Goal: Information Seeking & Learning: Learn about a topic

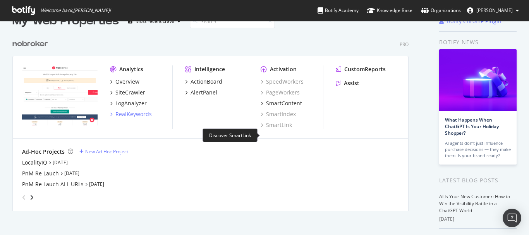
scroll to position [39, 0]
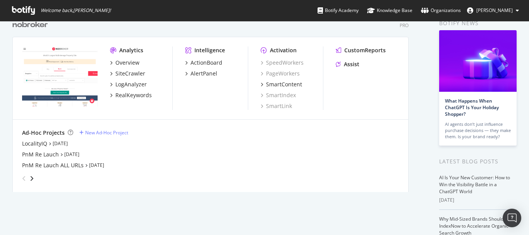
click at [34, 177] on div "angle-right" at bounding box center [31, 179] width 5 height 8
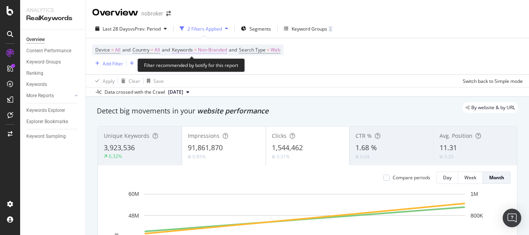
click at [222, 53] on span "Non-Branded" at bounding box center [212, 50] width 29 height 11
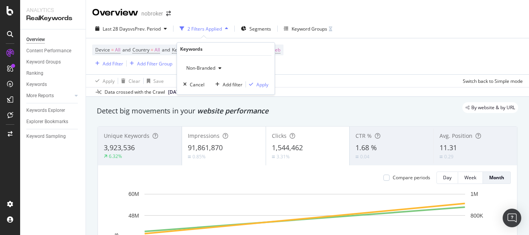
click at [377, 44] on div "Device = All and Country = All and Keywords = Non-Branded and Search Type = Web…" at bounding box center [307, 56] width 431 height 36
click at [120, 65] on div "Add Filter" at bounding box center [113, 63] width 21 height 7
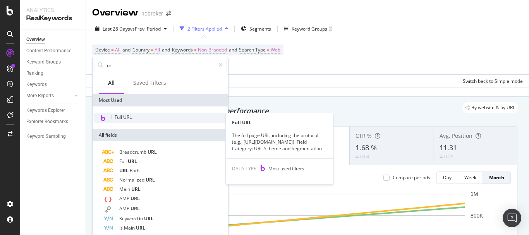
type input "url"
click at [149, 117] on div "Full URL" at bounding box center [160, 118] width 133 height 10
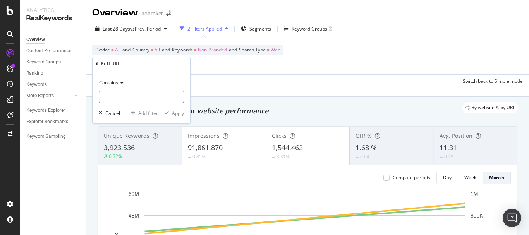
click at [142, 94] on input "text" at bounding box center [141, 97] width 84 height 12
paste input "https://www.nobroker.in/electrician-services-in-bangalore"
type input "https://www.nobroker.in/electrician-services-in-bangalore"
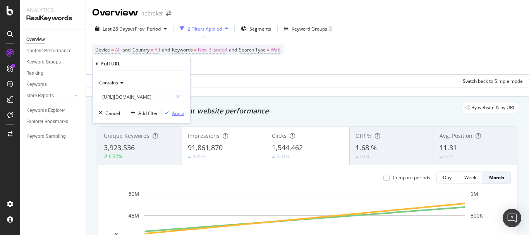
click at [174, 114] on div "Apply" at bounding box center [178, 113] width 12 height 7
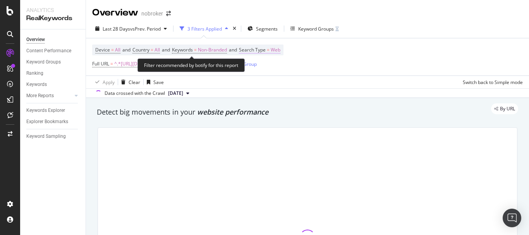
click at [281, 51] on span "Web" at bounding box center [276, 50] width 10 height 11
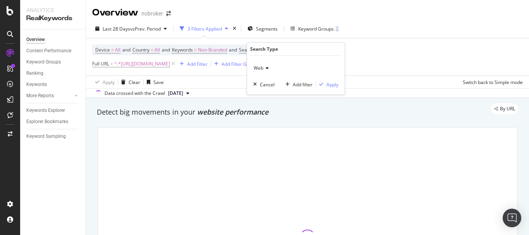
click at [254, 69] on span "Web" at bounding box center [259, 68] width 10 height 7
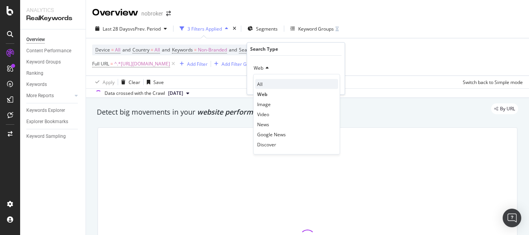
click at [265, 85] on div "All" at bounding box center [296, 84] width 83 height 10
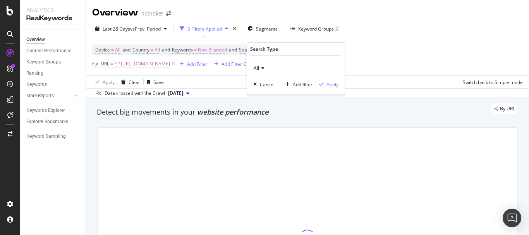
click at [320, 84] on icon "button" at bounding box center [321, 84] width 4 height 5
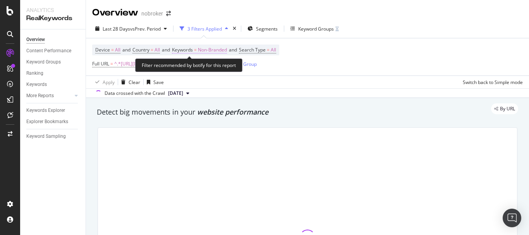
click at [219, 49] on span "Non-Branded" at bounding box center [212, 50] width 29 height 11
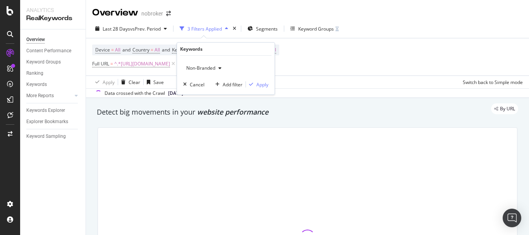
click at [212, 66] on span "Non-Branded" at bounding box center [199, 68] width 32 height 7
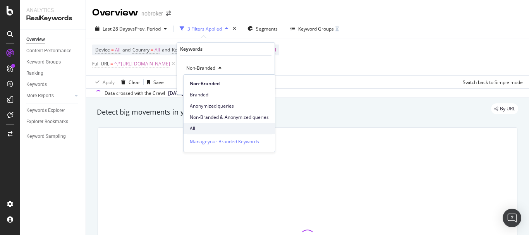
click at [200, 129] on span "All" at bounding box center [229, 128] width 79 height 7
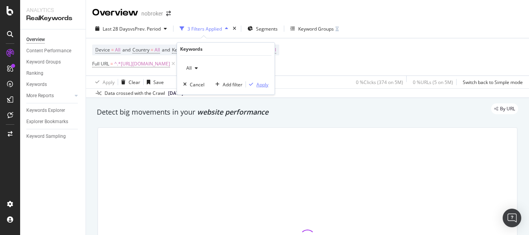
click at [264, 85] on div "Apply" at bounding box center [263, 84] width 12 height 7
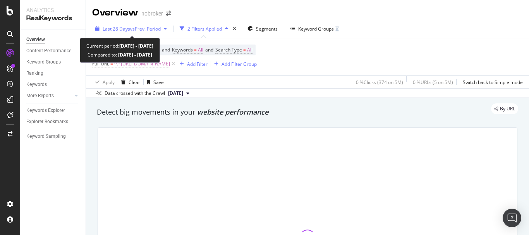
click at [140, 28] on span "vs Prev. Period" at bounding box center [145, 29] width 31 height 7
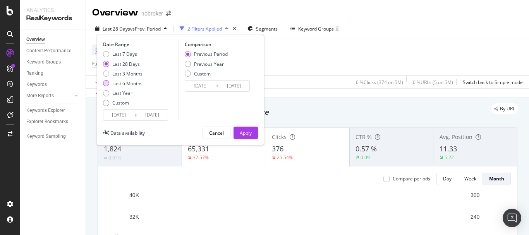
click at [124, 83] on div "Last 6 Months" at bounding box center [127, 83] width 30 height 7
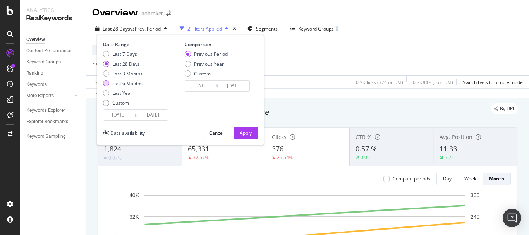
type input "2025/02/17"
type input "2024/08/20"
type input "2025/02/16"
click at [253, 131] on button "Apply" at bounding box center [246, 133] width 24 height 12
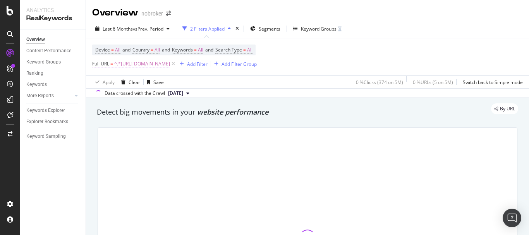
click at [170, 64] on span "^.*https://www.nobroker.in/electrician-services-in-bangalore.*$" at bounding box center [142, 64] width 56 height 11
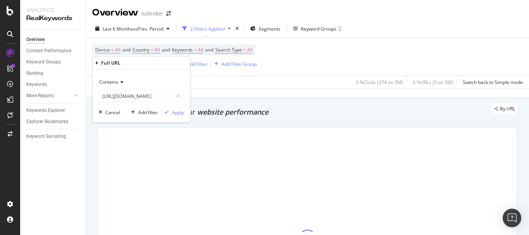
click at [109, 82] on span "Contains" at bounding box center [108, 82] width 19 height 7
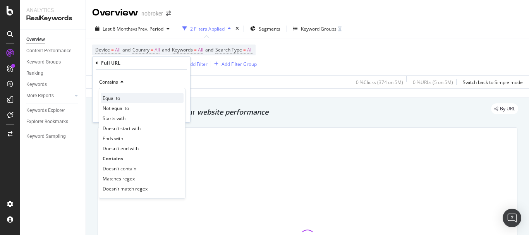
click at [127, 98] on div "Equal to" at bounding box center [142, 98] width 83 height 10
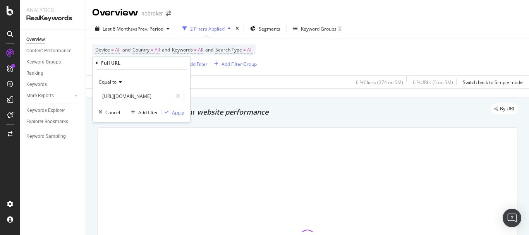
click at [172, 110] on div "Apply" at bounding box center [178, 112] width 12 height 7
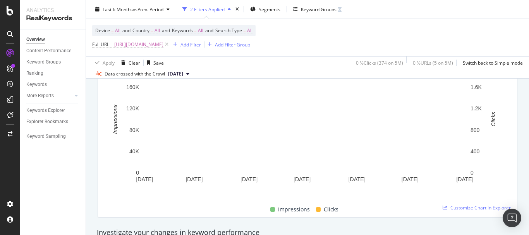
scroll to position [116, 0]
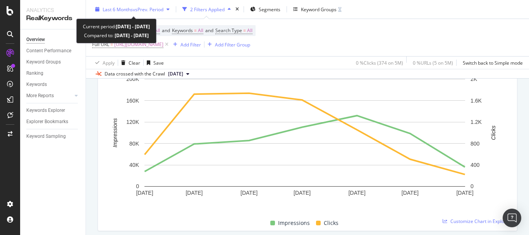
click at [153, 6] on span "vs Prev. Period" at bounding box center [148, 9] width 31 height 7
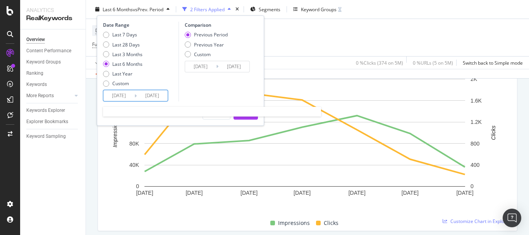
click at [147, 93] on input "2025/08/16" at bounding box center [152, 95] width 31 height 11
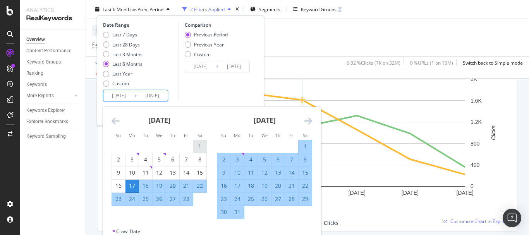
click at [201, 141] on div "1" at bounding box center [199, 146] width 13 height 13
type input "2025/02/01"
type input "2024/07/19"
type input "2025/01/31"
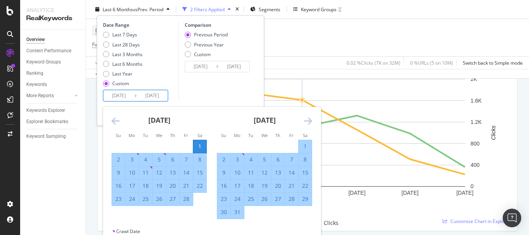
click at [307, 121] on icon "Move forward to switch to the next month." at bounding box center [308, 120] width 8 height 9
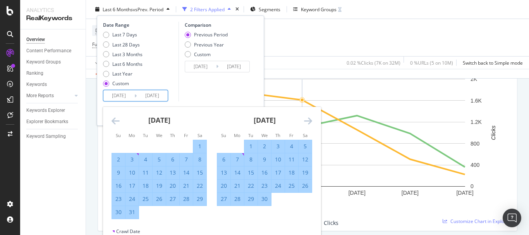
click at [307, 121] on icon "Move forward to switch to the next month." at bounding box center [308, 120] width 8 height 9
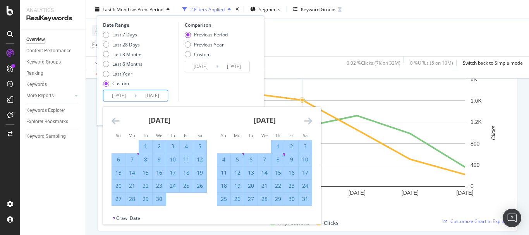
click at [307, 121] on icon "Move forward to switch to the next month." at bounding box center [308, 120] width 8 height 9
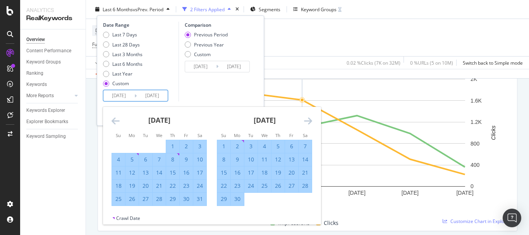
click at [307, 121] on icon "Move forward to switch to the next month." at bounding box center [308, 120] width 8 height 9
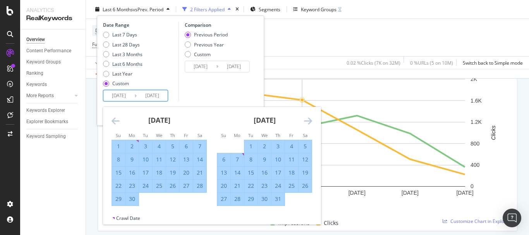
click at [307, 121] on icon "Move forward to switch to the next month." at bounding box center [308, 120] width 8 height 9
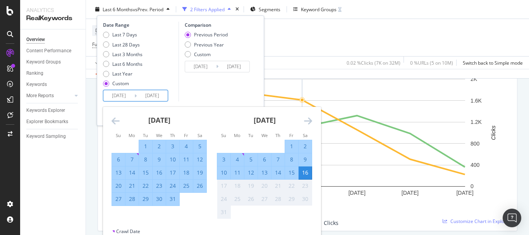
click at [307, 121] on icon "Move forward to switch to the next month." at bounding box center [308, 120] width 8 height 9
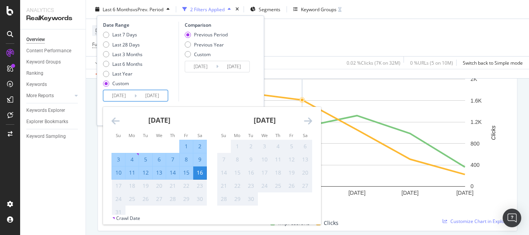
click at [120, 119] on div "August 2025" at bounding box center [159, 123] width 95 height 33
click at [110, 119] on div "August 2025 1 2 3 4 5 6 7 8 9 10 11 12 13 14 15 16 17 18 19 20 21 22 23 24 25 2…" at bounding box center [159, 163] width 105 height 112
click at [111, 119] on div "August 2025 1 2 3 4 5 6 7 8 9 10 11 12 13 14 15 16 17 18 19 20 21 22 23 24 25 2…" at bounding box center [159, 163] width 105 height 112
click at [114, 120] on icon "Move backward to switch to the previous month." at bounding box center [116, 120] width 8 height 9
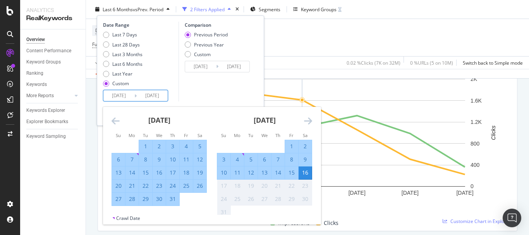
click at [170, 198] on div "31" at bounding box center [172, 199] width 13 height 8
type input "2025/07/31"
type input "2024/08/04"
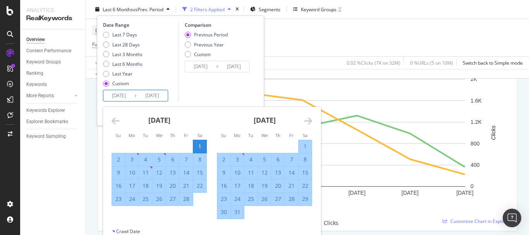
click at [160, 94] on input "2025/07/31" at bounding box center [152, 95] width 31 height 11
click at [310, 120] on icon "Move forward to switch to the next month." at bounding box center [308, 120] width 8 height 9
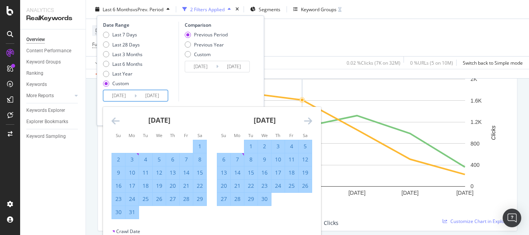
click at [304, 119] on icon "Move forward to switch to the next month." at bounding box center [308, 120] width 8 height 9
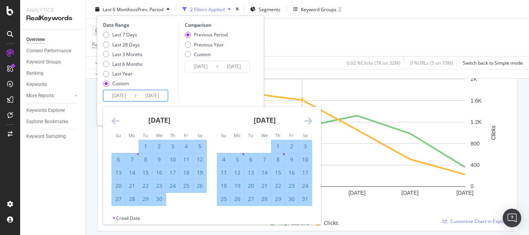
click at [304, 119] on icon "Move forward to switch to the next month." at bounding box center [308, 120] width 8 height 9
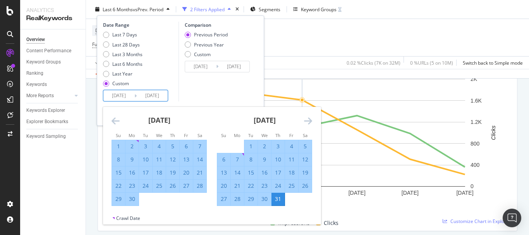
click at [313, 121] on div "July 2025 1 2 3 4 5 6 7 8 9 10 11 12 13 14 15 16 17 18 19 20 21 22 23 24 25 26 …" at bounding box center [264, 156] width 105 height 99
click at [311, 120] on icon "Move forward to switch to the next month." at bounding box center [308, 120] width 8 height 9
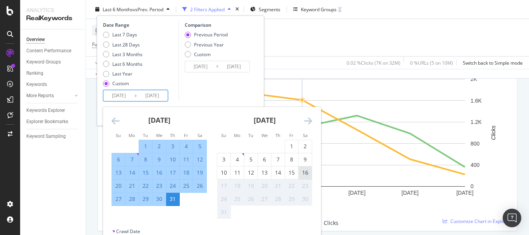
click at [299, 172] on div "16" at bounding box center [305, 173] width 13 height 8
type input "2025/08/16"
type input "2024/07/19"
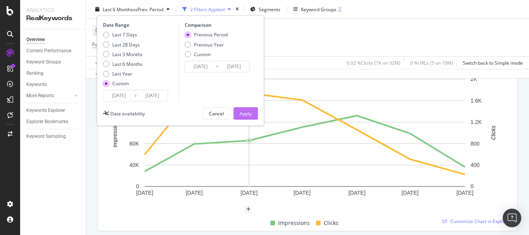
click at [253, 114] on button "Apply" at bounding box center [246, 113] width 24 height 12
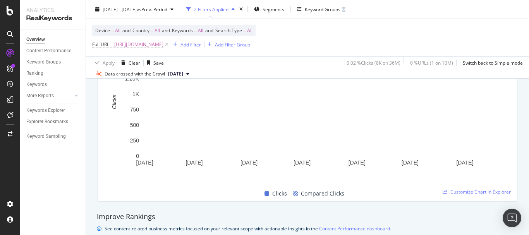
scroll to position [426, 0]
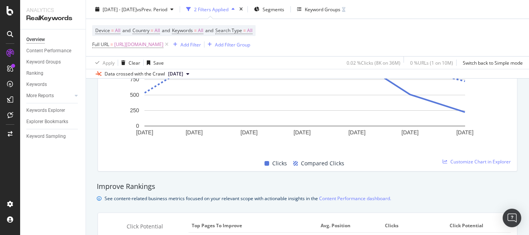
click at [460, 167] on div "Clicks Compared Clicks" at bounding box center [304, 163] width 407 height 15
click at [460, 163] on span "Customize Chart in Explorer" at bounding box center [481, 162] width 60 height 7
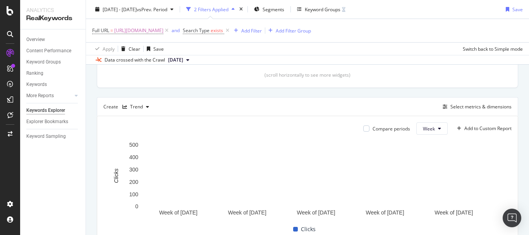
scroll to position [194, 0]
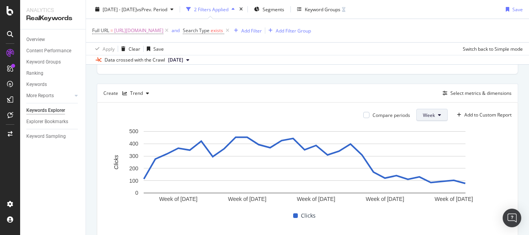
click at [424, 112] on span "Week" at bounding box center [429, 115] width 12 height 7
click at [466, 97] on div "Select metrics & dimensions" at bounding box center [476, 93] width 72 height 9
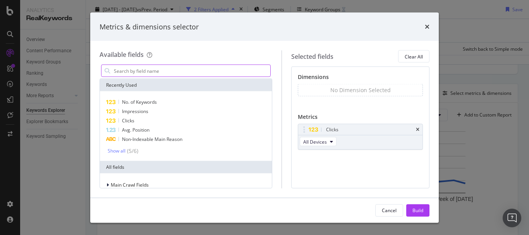
click at [202, 75] on input "modal" at bounding box center [191, 71] width 157 height 12
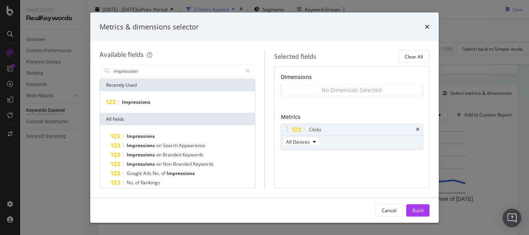
click at [195, 110] on div "Impressions" at bounding box center [177, 102] width 155 height 22
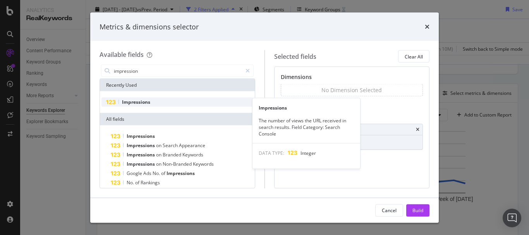
click at [194, 103] on div "Impressions" at bounding box center [178, 102] width 152 height 9
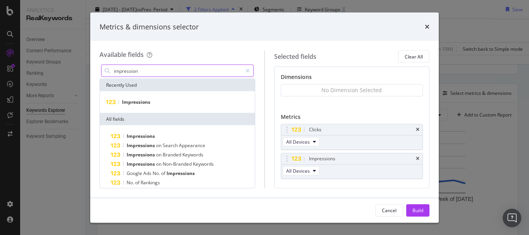
click at [188, 73] on input "impression" at bounding box center [177, 71] width 129 height 12
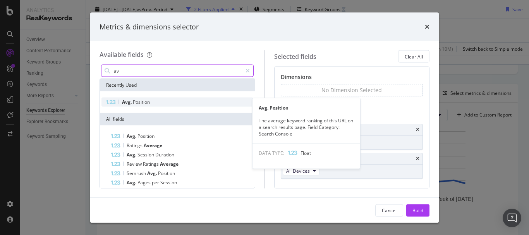
type input "av"
click at [179, 102] on div "Avg. Position" at bounding box center [178, 102] width 152 height 9
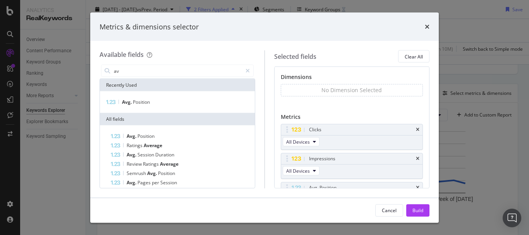
scroll to position [20, 0]
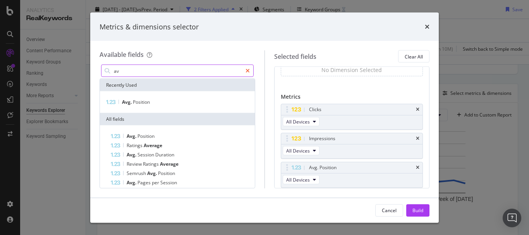
click at [246, 70] on icon "modal" at bounding box center [248, 70] width 4 height 5
click at [227, 69] on input "modal" at bounding box center [183, 71] width 140 height 12
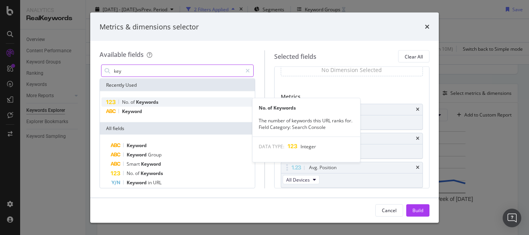
type input "key"
click at [191, 102] on div "No. of Keywords" at bounding box center [178, 102] width 152 height 9
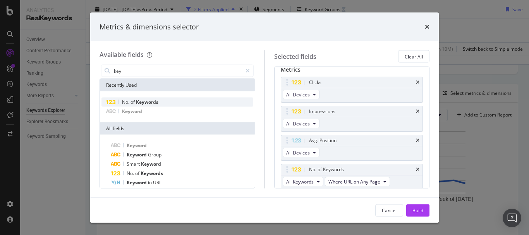
scroll to position [49, 0]
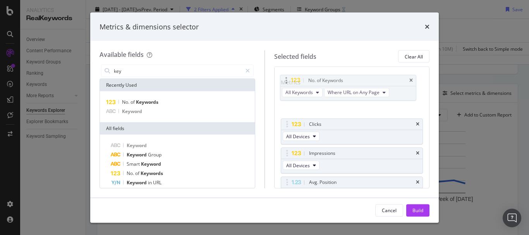
drag, startPoint x: 286, startPoint y: 167, endPoint x: 286, endPoint y: 79, distance: 87.2
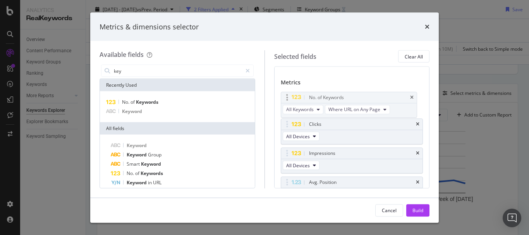
click at [286, 79] on body "Analytics RealKeywords Overview Content Performance Keyword Groups Ranking Keyw…" at bounding box center [264, 117] width 529 height 235
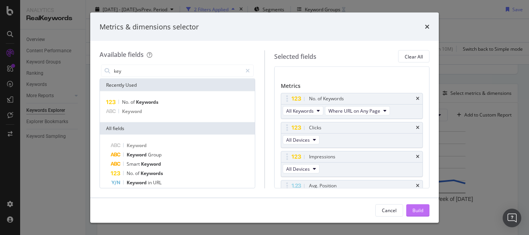
click at [415, 208] on div "Build" at bounding box center [418, 210] width 11 height 7
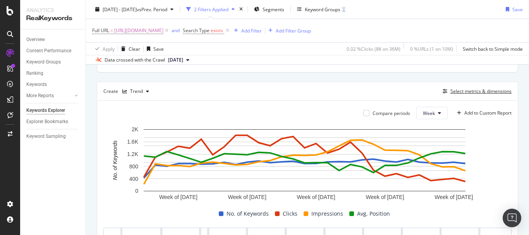
scroll to position [193, 0]
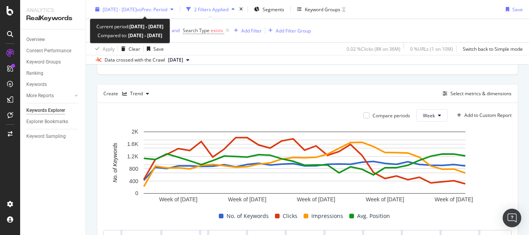
click at [165, 8] on span "vs Prev. Period" at bounding box center [152, 9] width 31 height 7
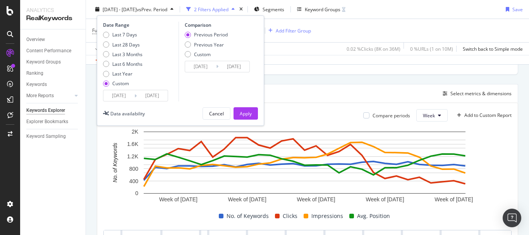
click at [141, 104] on div "Date Range Last 7 Days Last 28 Days Last 3 Months Last 6 Months Last Year Custo…" at bounding box center [180, 71] width 167 height 110
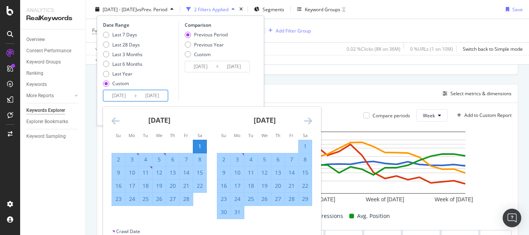
click at [304, 122] on icon "Move forward to switch to the next month." at bounding box center [308, 120] width 8 height 9
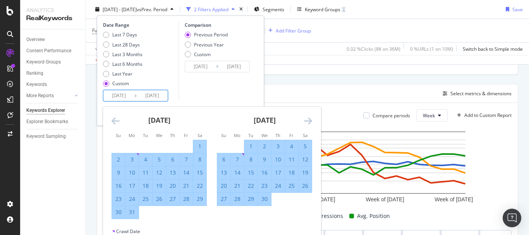
click at [304, 122] on icon "Move forward to switch to the next month." at bounding box center [308, 120] width 8 height 9
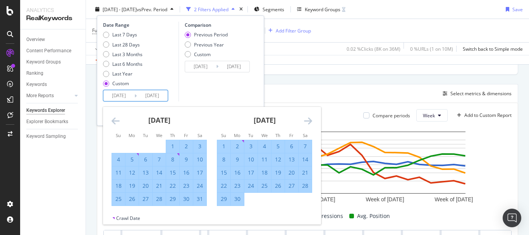
click at [304, 122] on icon "Move forward to switch to the next month." at bounding box center [308, 120] width 8 height 9
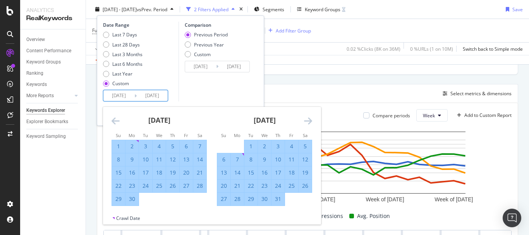
click at [308, 121] on icon "Move forward to switch to the next month." at bounding box center [308, 120] width 8 height 9
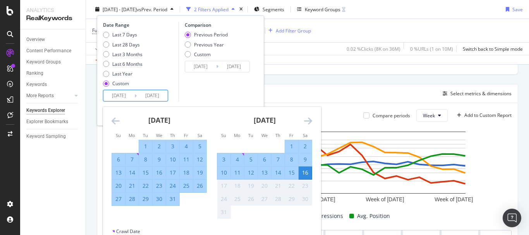
click at [290, 159] on div "8" at bounding box center [291, 160] width 13 height 8
type input "2025/08/08"
type input "2024/07/27"
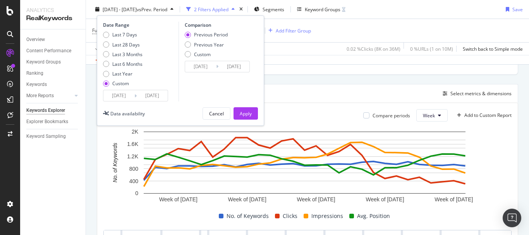
click at [126, 99] on input "2025/02/01" at bounding box center [118, 95] width 31 height 11
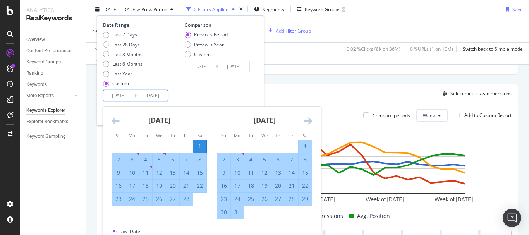
click at [308, 118] on icon "Move forward to switch to the next month." at bounding box center [308, 120] width 8 height 9
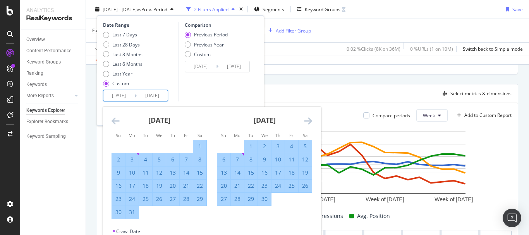
click at [308, 118] on icon "Move forward to switch to the next month." at bounding box center [308, 120] width 8 height 9
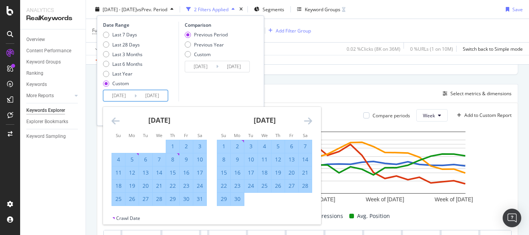
click at [308, 118] on icon "Move forward to switch to the next month." at bounding box center [308, 120] width 8 height 9
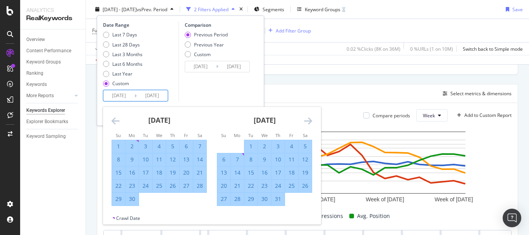
click at [308, 118] on icon "Move forward to switch to the next month." at bounding box center [308, 120] width 8 height 9
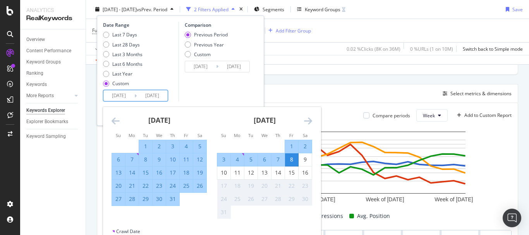
click at [289, 160] on div "8" at bounding box center [291, 160] width 13 height 8
type input "2025/08/08"
type input "2025/08/07"
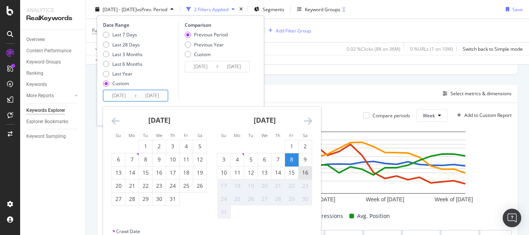
click at [307, 173] on div "16" at bounding box center [305, 173] width 13 height 8
type input "2025/08/16"
type input "2025/07/30"
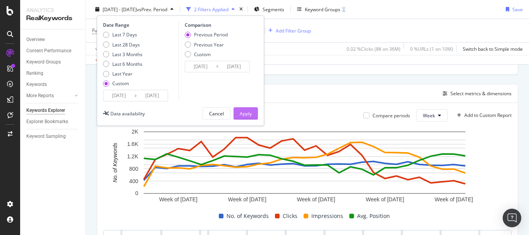
click at [240, 110] on div "Apply" at bounding box center [246, 113] width 12 height 7
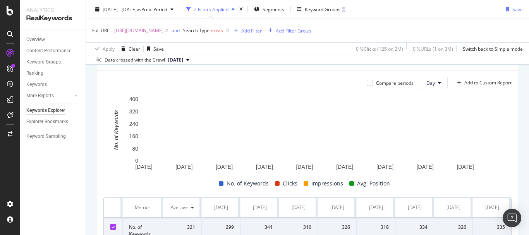
scroll to position [225, 0]
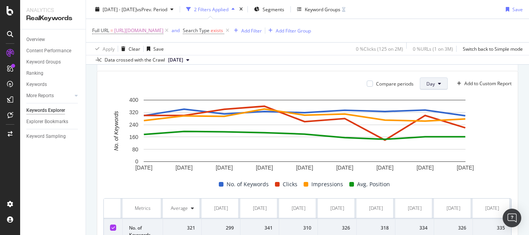
click at [433, 78] on button "Day" at bounding box center [434, 84] width 28 height 12
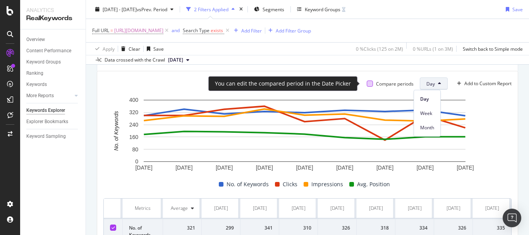
click at [367, 81] on div at bounding box center [370, 84] width 6 height 6
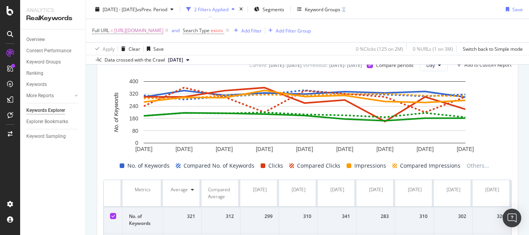
scroll to position [225, 0]
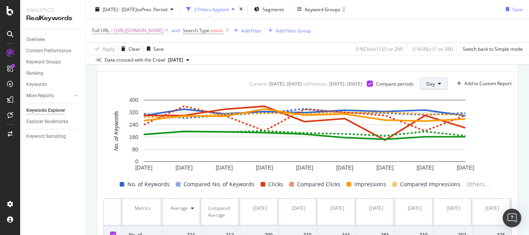
click at [420, 86] on button "Day" at bounding box center [434, 84] width 28 height 12
click at [427, 125] on span "Month" at bounding box center [428, 127] width 14 height 7
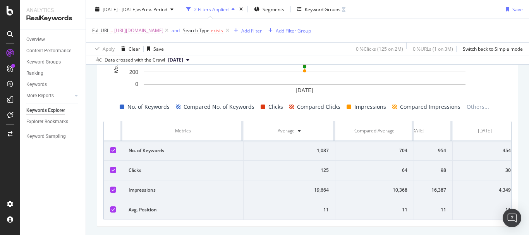
scroll to position [0, 43]
click at [390, 171] on div "64" at bounding box center [375, 170] width 66 height 7
drag, startPoint x: 390, startPoint y: 171, endPoint x: 386, endPoint y: 183, distance: 12.3
click at [386, 176] on td "64" at bounding box center [375, 171] width 79 height 20
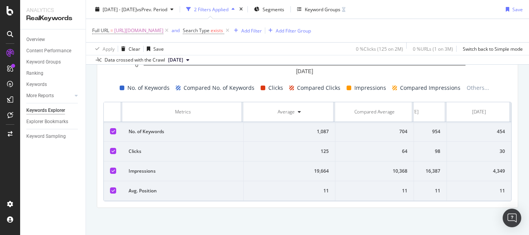
click at [425, 148] on div "98" at bounding box center [411, 151] width 57 height 7
click at [431, 148] on div "98" at bounding box center [411, 151] width 57 height 7
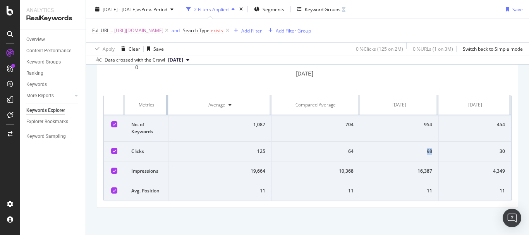
drag, startPoint x: 243, startPoint y: 109, endPoint x: 129, endPoint y: 111, distance: 113.6
click at [129, 111] on th "Metrics" at bounding box center [146, 105] width 43 height 20
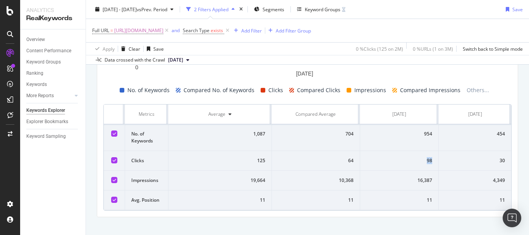
scroll to position [328, 0]
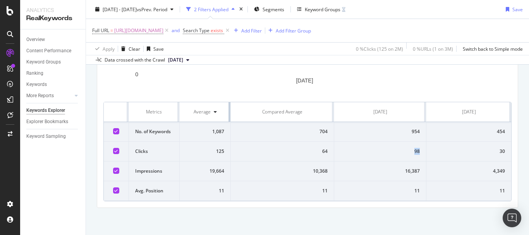
drag, startPoint x: 267, startPoint y: 107, endPoint x: 203, endPoint y: 106, distance: 64.7
click at [203, 106] on th "Average" at bounding box center [205, 112] width 51 height 20
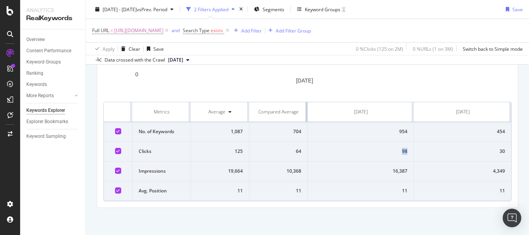
scroll to position [322, 0]
drag, startPoint x: 330, startPoint y: 114, endPoint x: 286, endPoint y: 117, distance: 43.5
click at [286, 117] on th "Compared Average" at bounding box center [279, 112] width 59 height 20
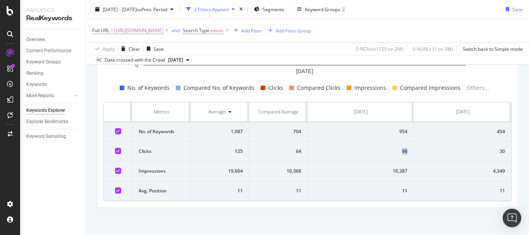
click at [408, 159] on td "98" at bounding box center [361, 152] width 106 height 20
click at [402, 152] on div "98" at bounding box center [360, 151] width 93 height 7
drag, startPoint x: 402, startPoint y: 152, endPoint x: 397, endPoint y: 151, distance: 5.1
click at [397, 151] on div "98" at bounding box center [360, 151] width 93 height 7
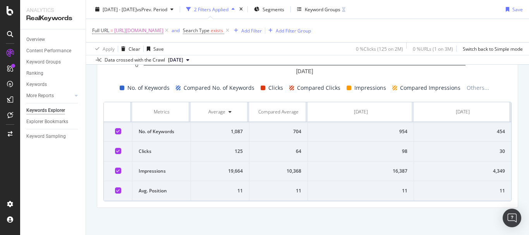
click at [398, 172] on div "16,387" at bounding box center [360, 171] width 93 height 7
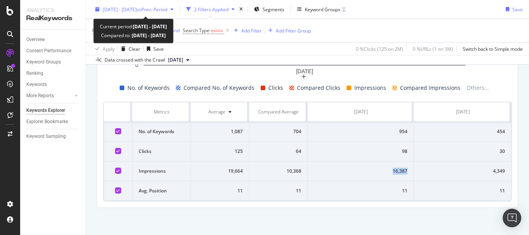
click at [167, 9] on span "vs Prev. Period" at bounding box center [152, 9] width 31 height 7
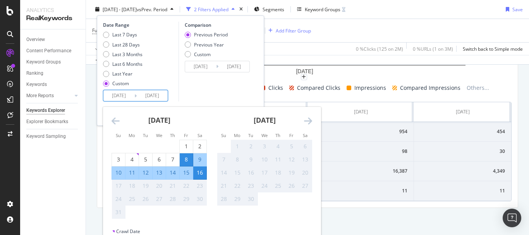
click at [122, 96] on input "2025/08/08" at bounding box center [118, 95] width 31 height 11
click at [112, 117] on icon "Move backward to switch to the previous month." at bounding box center [116, 120] width 8 height 9
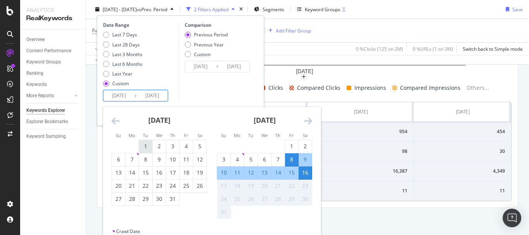
click at [149, 143] on div "1" at bounding box center [145, 147] width 13 height 8
type input "2025/07/01"
type input "2025/05/15"
type input "2025/06/30"
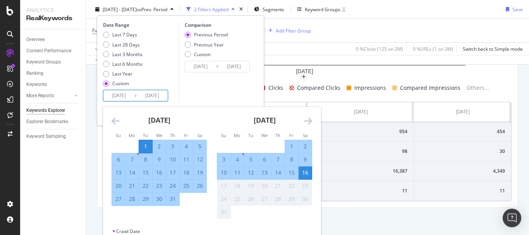
click at [212, 90] on div "Comparison Previous Period Previous Year Custom 2025/05/15 Navigate forward to …" at bounding box center [216, 62] width 74 height 80
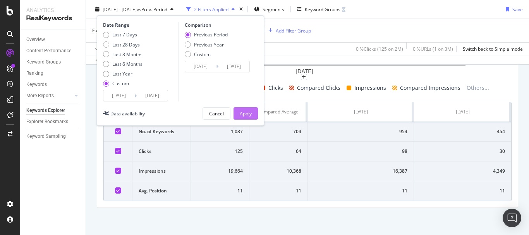
click at [236, 108] on button "Apply" at bounding box center [246, 113] width 24 height 12
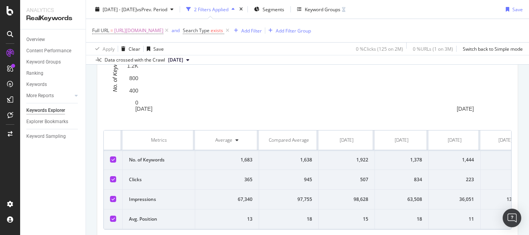
scroll to position [168, 0]
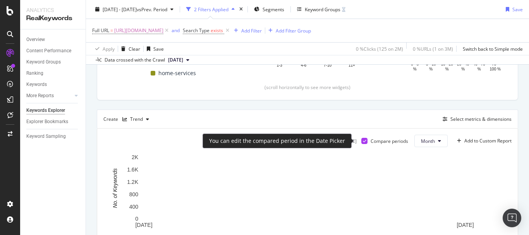
click at [362, 138] on div at bounding box center [365, 141] width 6 height 6
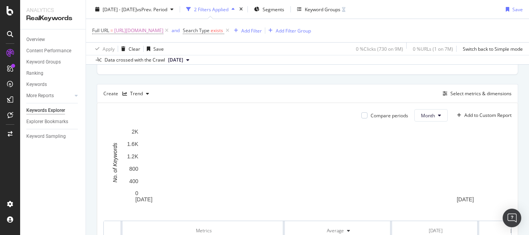
scroll to position [207, 0]
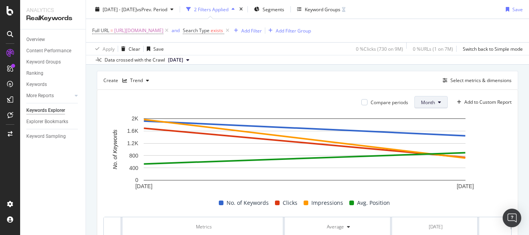
click at [433, 107] on button "Month" at bounding box center [431, 102] width 33 height 12
click at [422, 121] on div "Day" at bounding box center [423, 117] width 28 height 11
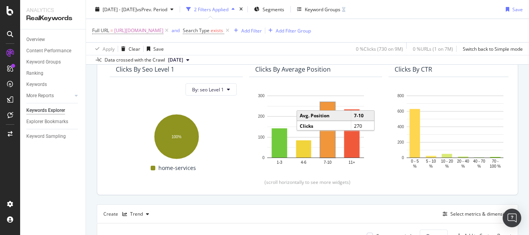
scroll to position [78, 0]
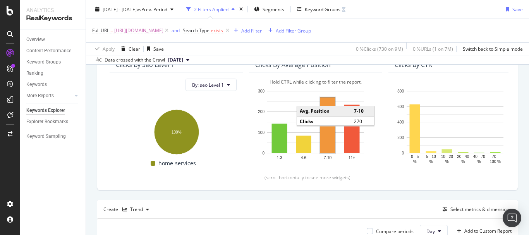
click at [325, 142] on rect "A chart." at bounding box center [328, 125] width 15 height 55
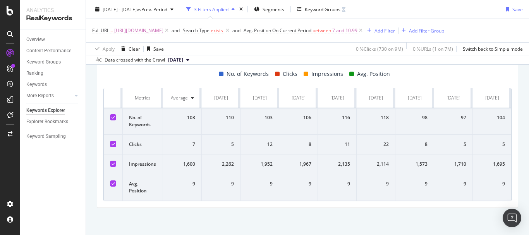
scroll to position [235, 0]
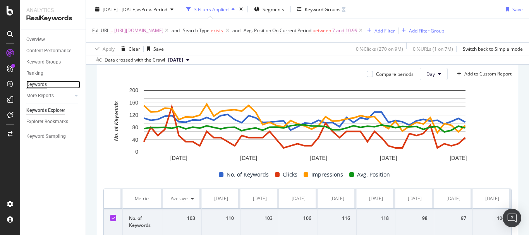
click at [42, 84] on div "Keywords" at bounding box center [36, 85] width 21 height 8
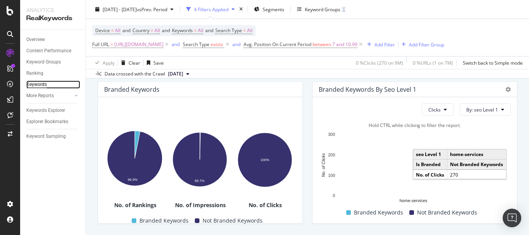
scroll to position [124, 0]
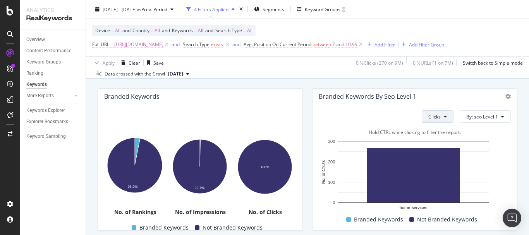
click at [433, 120] on span "Clicks" at bounding box center [435, 117] width 12 height 7
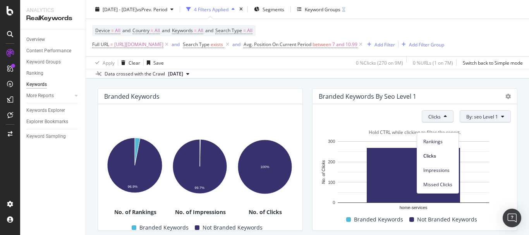
click at [481, 120] on span "By: seo Level 1" at bounding box center [483, 117] width 32 height 7
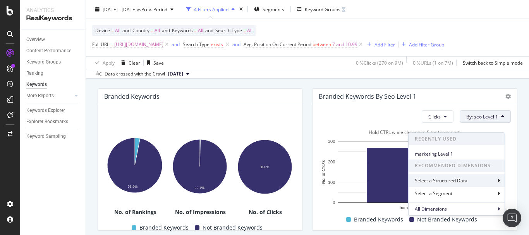
click at [452, 178] on div "Select a Structured Data" at bounding box center [442, 181] width 54 height 7
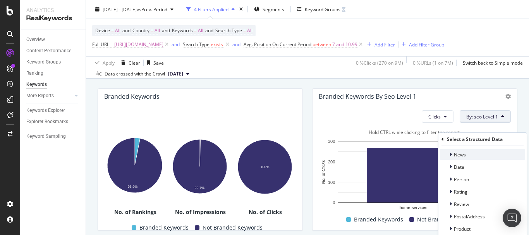
scroll to position [0, 0]
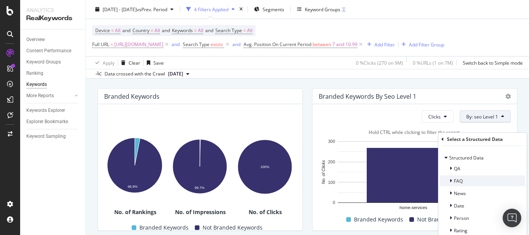
click at [461, 182] on span "FAQ" at bounding box center [458, 181] width 9 height 7
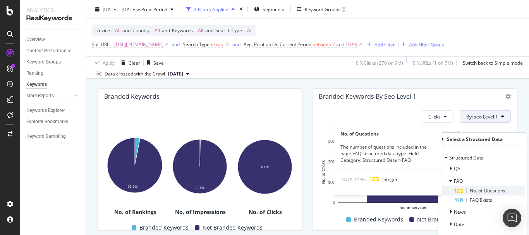
click at [472, 193] on span "No. of Questions" at bounding box center [488, 191] width 36 height 7
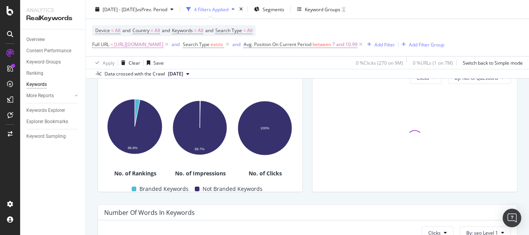
scroll to position [124, 0]
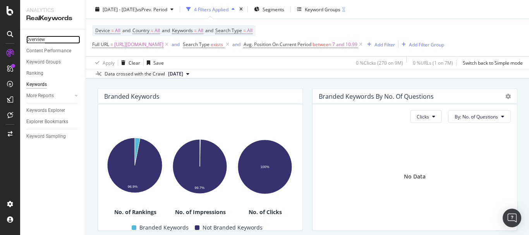
click at [40, 36] on div "Overview" at bounding box center [35, 40] width 19 height 8
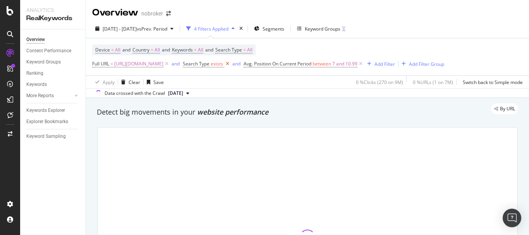
click at [231, 62] on icon at bounding box center [227, 64] width 7 height 8
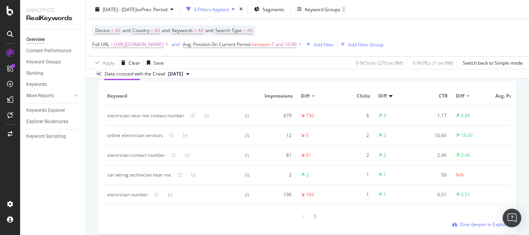
click at [143, 133] on div "online electrician services" at bounding box center [135, 135] width 56 height 7
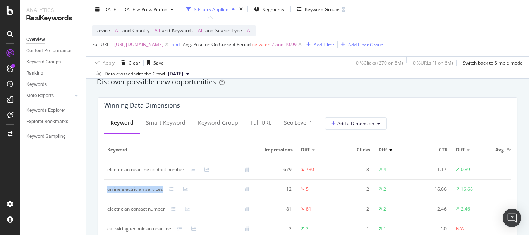
scroll to position [581, 0]
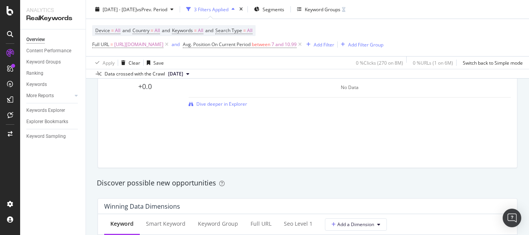
click at [340, 3] on div "2025 Jul. 1st - Aug. 16th vs Prev. Period 3 Filters Applied Segments Keyword Gr…" at bounding box center [307, 39] width 443 height 79
click at [332, 7] on div "Keyword Groups" at bounding box center [323, 9] width 36 height 7
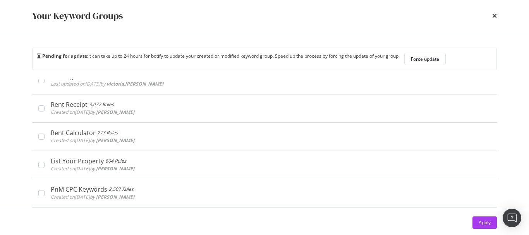
scroll to position [0, 0]
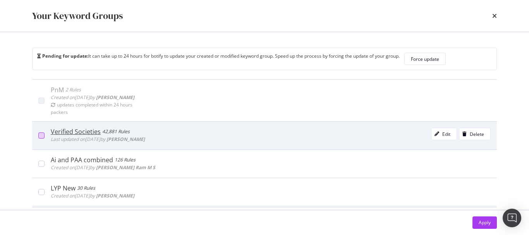
click at [40, 136] on div "modal" at bounding box center [41, 136] width 6 height 6
click at [39, 137] on div "modal" at bounding box center [41, 136] width 6 height 6
click at [432, 134] on div "modal" at bounding box center [437, 134] width 11 height 5
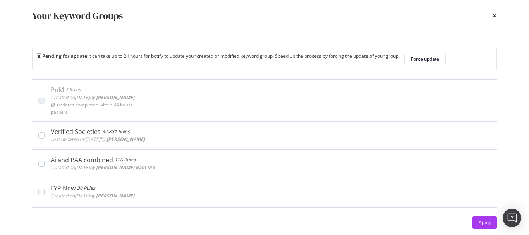
click at [498, 16] on div "Your Keyword Groups" at bounding box center [265, 16] width 496 height 32
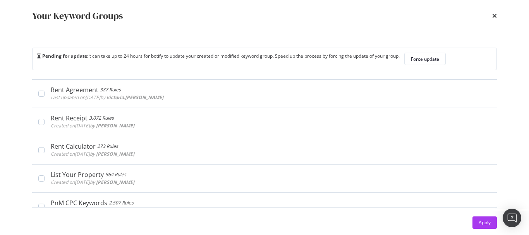
scroll to position [16, 0]
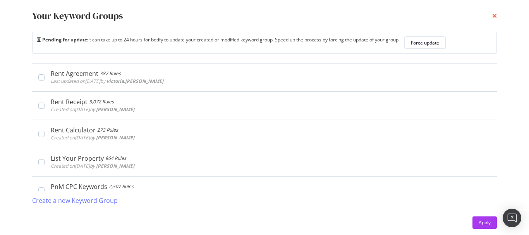
click at [495, 16] on icon "times" at bounding box center [495, 16] width 5 height 6
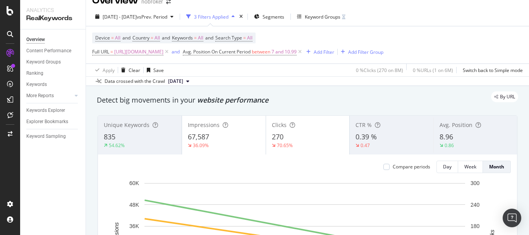
scroll to position [0, 0]
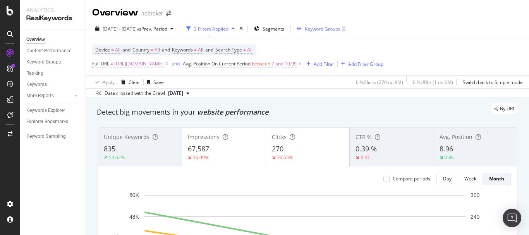
click at [320, 29] on div "Keyword Groups" at bounding box center [321, 29] width 48 height 7
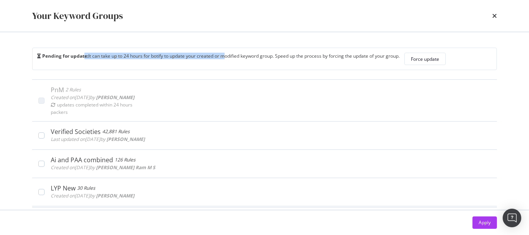
drag, startPoint x: 84, startPoint y: 57, endPoint x: 228, endPoint y: 55, distance: 143.4
click at [228, 55] on div "Pending for update: It can take up to 24 hours for botify to update your create…" at bounding box center [218, 59] width 363 height 12
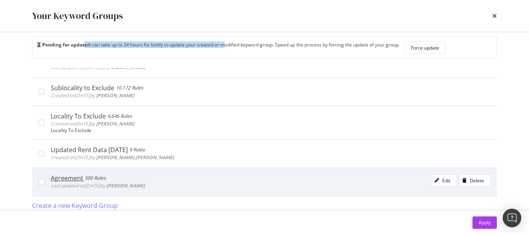
scroll to position [16, 0]
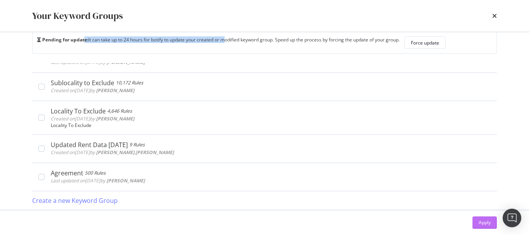
click at [483, 226] on div "Apply" at bounding box center [485, 222] width 12 height 7
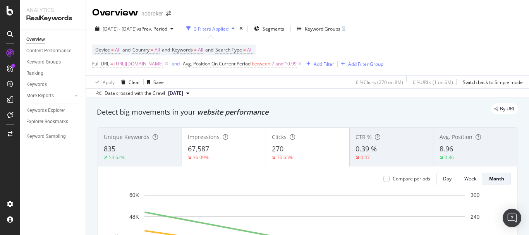
click at [183, 91] on span "[DATE]" at bounding box center [175, 93] width 15 height 7
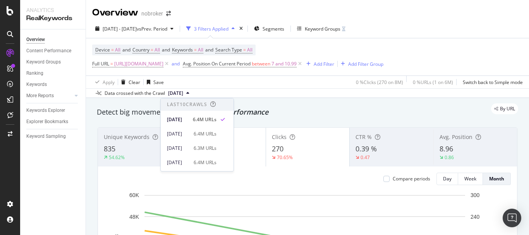
click at [273, 98] on div "2025 Jul. 1st - Aug. 16th vs Prev. Period 3 Filters Applied Segments Keyword Gr…" at bounding box center [307, 58] width 443 height 79
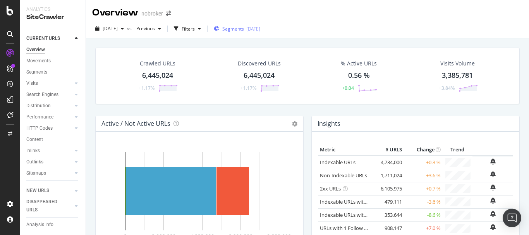
click at [240, 33] on div "Segments 2025-08-09" at bounding box center [237, 29] width 47 height 12
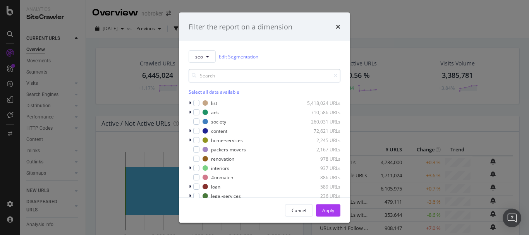
click at [220, 73] on input "modal" at bounding box center [265, 76] width 152 height 14
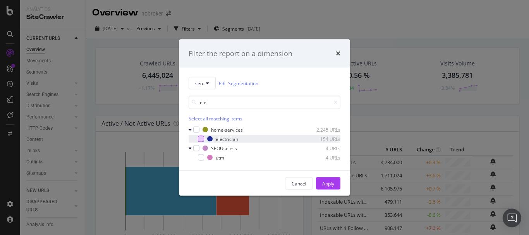
type input "ele"
click at [201, 140] on div "modal" at bounding box center [201, 139] width 6 height 6
click at [326, 183] on div "Apply" at bounding box center [328, 183] width 12 height 7
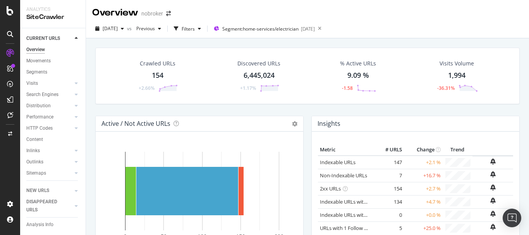
drag, startPoint x: 402, startPoint y: 2, endPoint x: 374, endPoint y: 32, distance: 41.4
click at [374, 32] on div "2025 Aug. 4th vs Previous Filters Segment: home-services/electrician 2025-08-09" at bounding box center [307, 30] width 443 height 16
